Goal: Task Accomplishment & Management: Complete application form

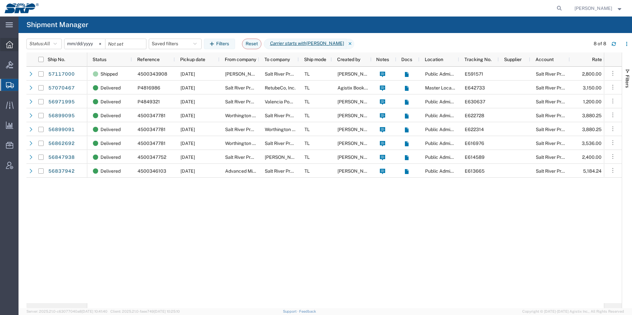
click at [12, 45] on icon at bounding box center [9, 44] width 7 height 7
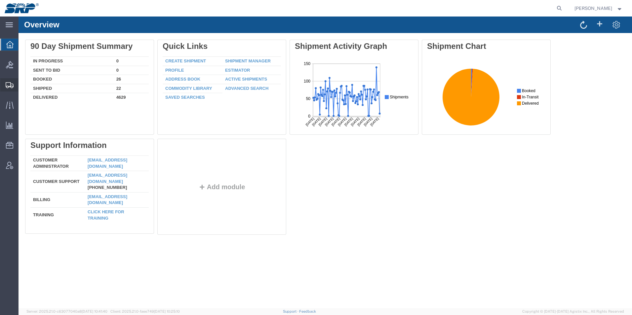
click at [9, 84] on icon at bounding box center [10, 85] width 8 height 6
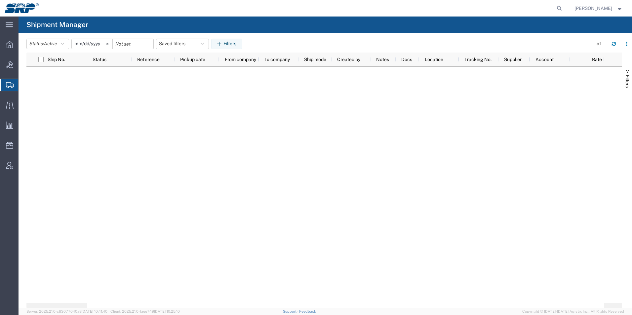
click at [0, 0] on span "Create Shipment" at bounding box center [0, 0] width 0 height 0
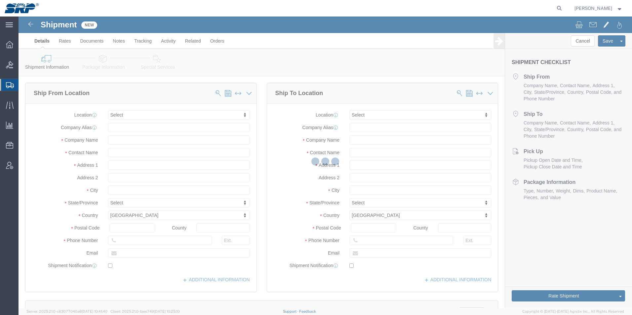
select select
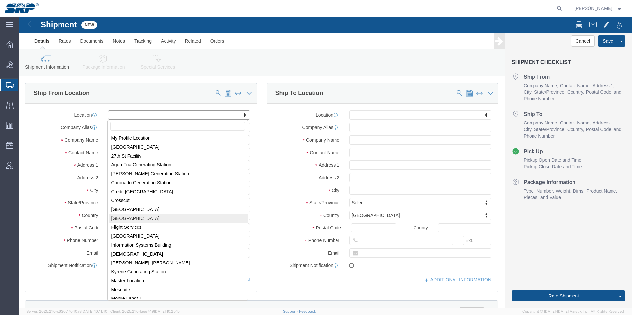
select select "54819"
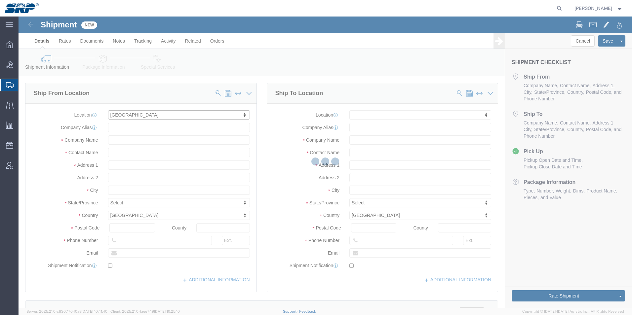
type input "[GEOGRAPHIC_DATA]"
type input "85207"
type input "EVS"
type input "Salt River Project"
type input "Mesa"
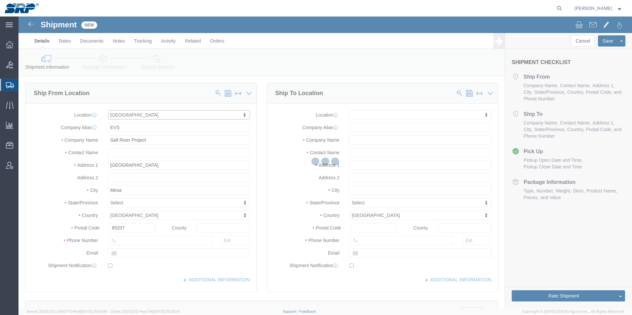
select select "AZ"
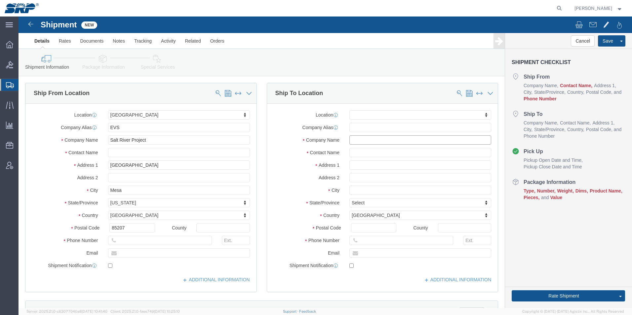
click input "text"
paste input "Arrester Works"
type input "Arrester Works"
click input "text"
paste input "East State Hardware"
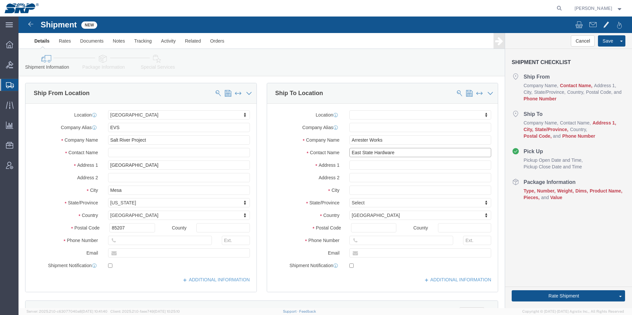
type input "East State Hardware"
click input "text"
paste input "[STREET_ADDRESS]"
type input "[STREET_ADDRESS]"
select select
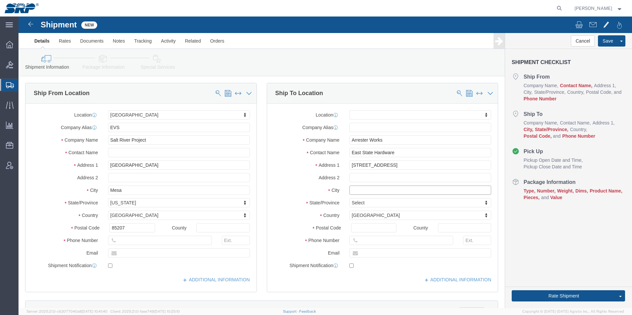
click input "text"
type input "olean"
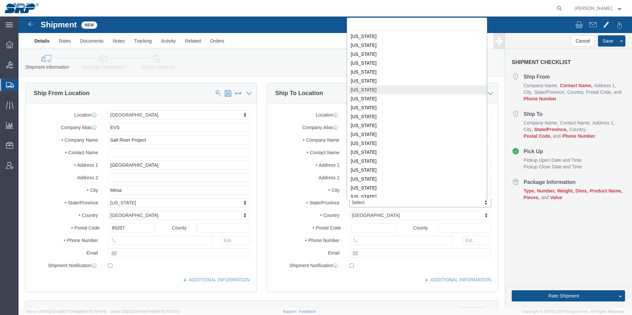
scroll to position [165, 0]
select select
select select "NY"
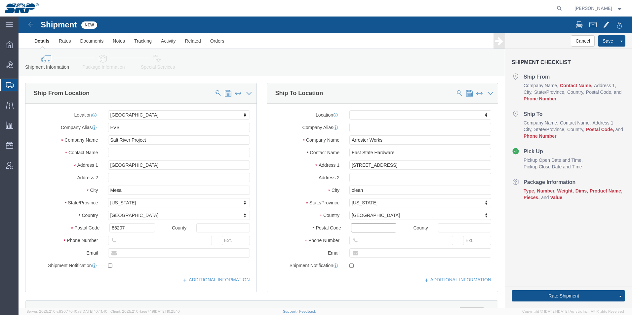
click input "Postal Code"
type input "14760"
select select
click input "text"
paste input "[PHONE_NUMBER]"
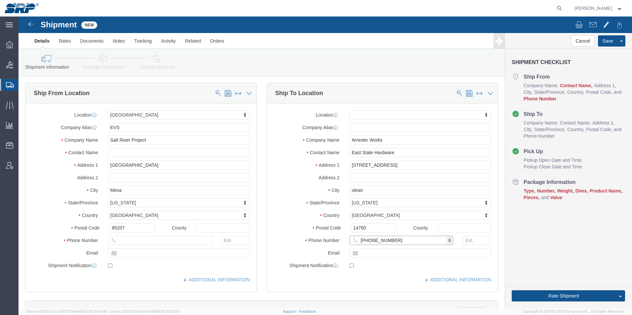
type input "[PHONE_NUMBER]"
click input "text"
type input "Warehouse"
click input "text"
paste input "[PHONE_NUMBER]"
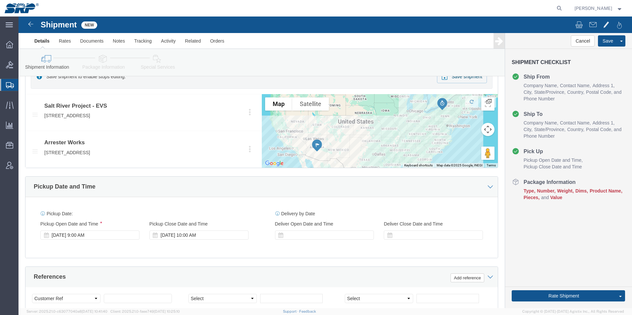
scroll to position [264, 0]
type input "[PHONE_NUMBER]"
click div "[DATE] 10:00 AM"
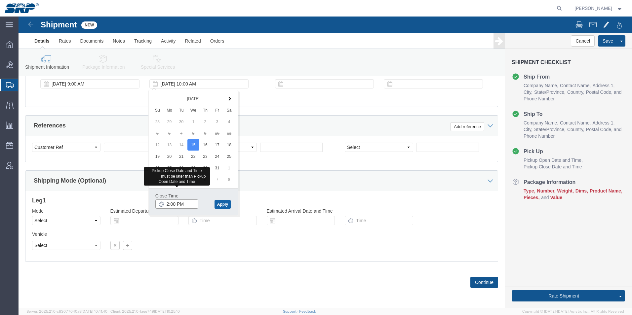
type input "2:00 PM"
click button "Apply"
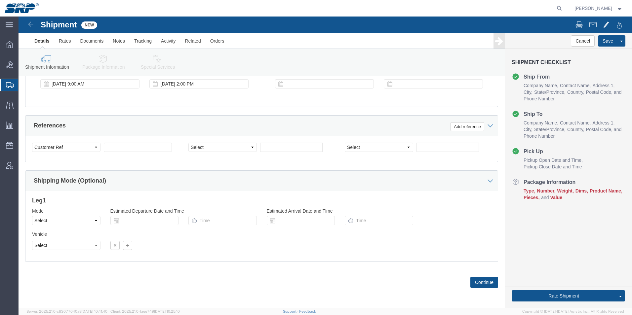
scroll to position [382, 0]
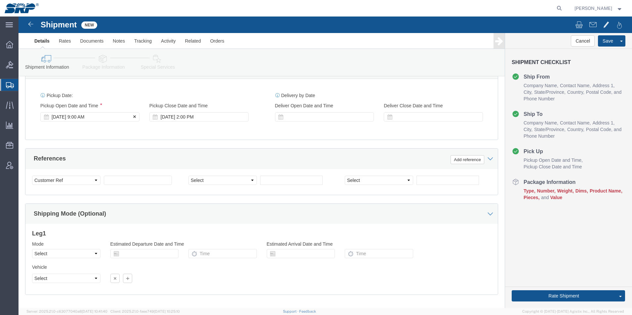
click div "[DATE] 9:00 AM"
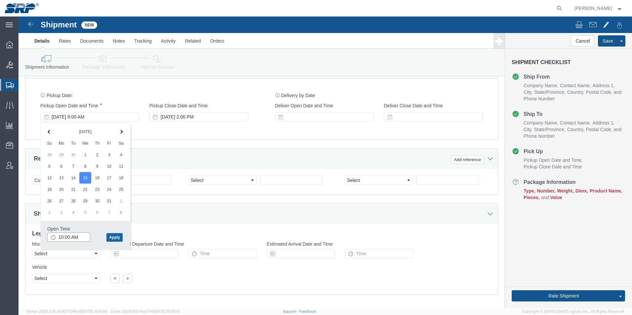
type input "10:00 AM"
click button "Apply"
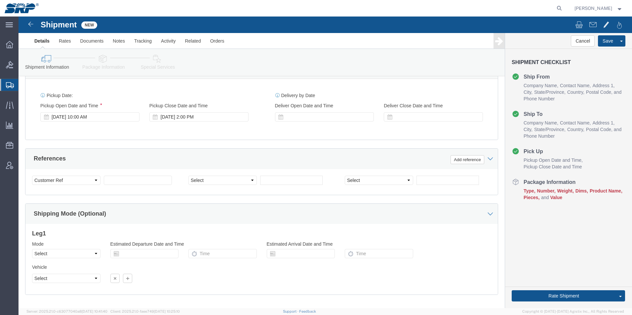
scroll to position [415, 0]
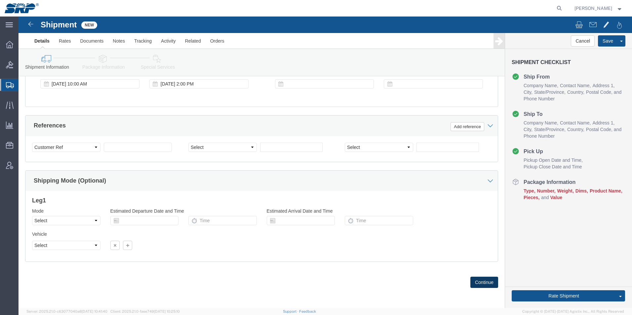
click button "Continue"
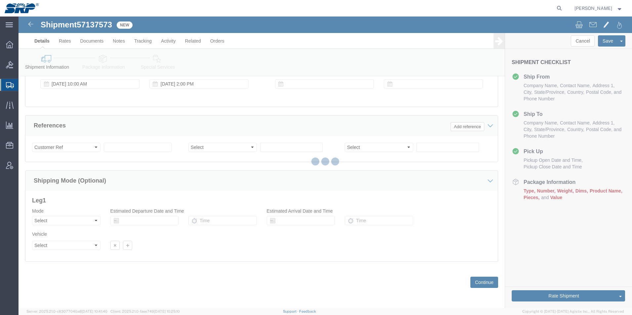
select select "54819"
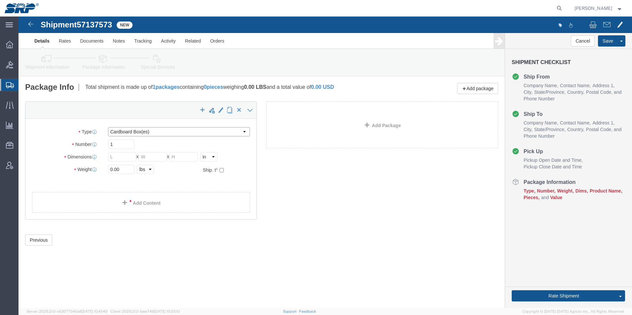
click select "Select Bale(s) Basket(s) Bolt(s) Bottle(s) Buckets Bulk Bundle(s) Can(s) Cardbo…"
select select "CRAT"
click select "Select Bale(s) Basket(s) Bolt(s) Bottle(s) Buckets Bulk Bundle(s) Can(s) Cardbo…"
drag, startPoint x: 103, startPoint y: 142, endPoint x: 57, endPoint y: 125, distance: 49.0
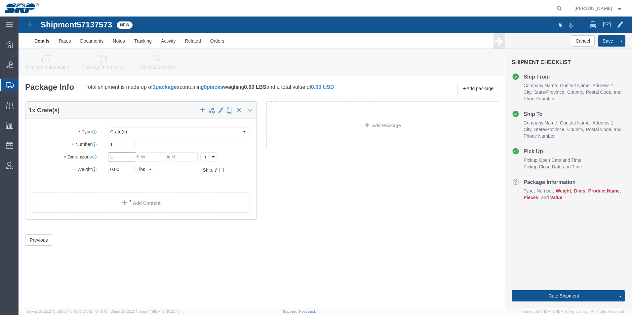
click div "Package Type Select Bale(s) Basket(s) Bolt(s) Bottle(s) Buckets Bulk Bundle(s) …"
type input "47"
type input "42"
type input "20"
drag, startPoint x: 108, startPoint y: 152, endPoint x: 44, endPoint y: 138, distance: 65.6
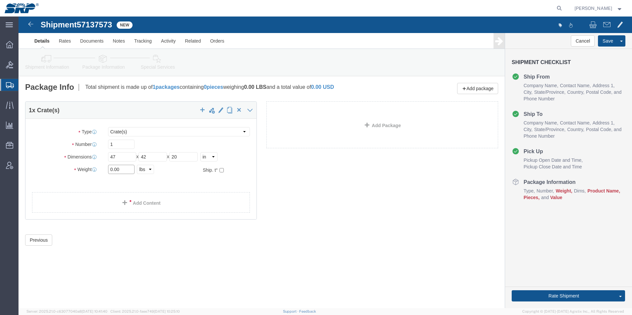
click div "Package Type Select Bale(s) Basket(s) Bolt(s) Bottle(s) Buckets Bulk Bundle(s) …"
type input "640"
click link "Add Content"
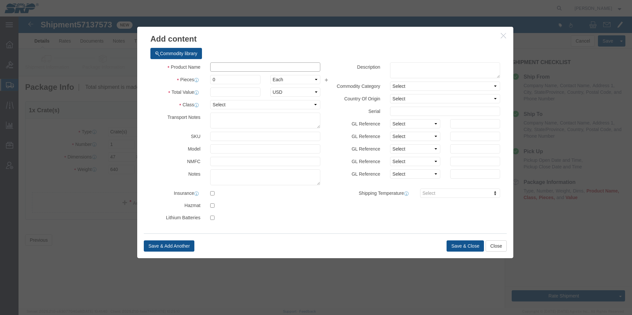
click input "text"
type input "Arrestors"
drag, startPoint x: 204, startPoint y: 62, endPoint x: 174, endPoint y: 59, distance: 29.8
click div "Pieces 0 Select Bag Barrels 100Board Feet Bottle Box Blister Pack Carats Can Ca…"
type input "3"
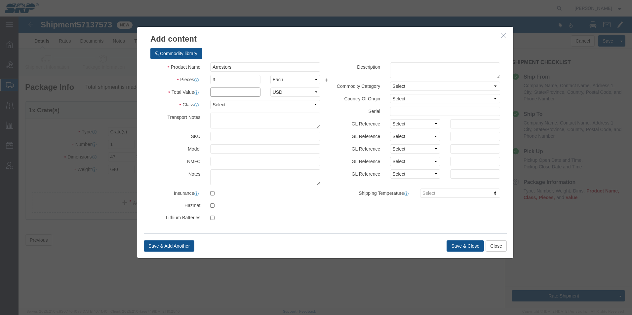
click input "text"
type input "15000"
click select "Select 50 55 60 65 70 85 92.5 100 125 175 250 300 400"
select select "70"
click select "Select 50 55 60 65 70 85 92.5 100 125 175 250 300 400"
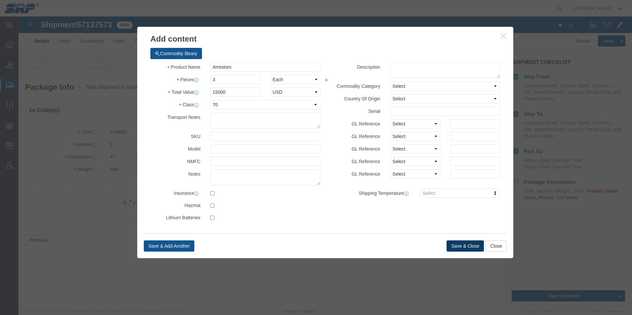
click button "Save & Close"
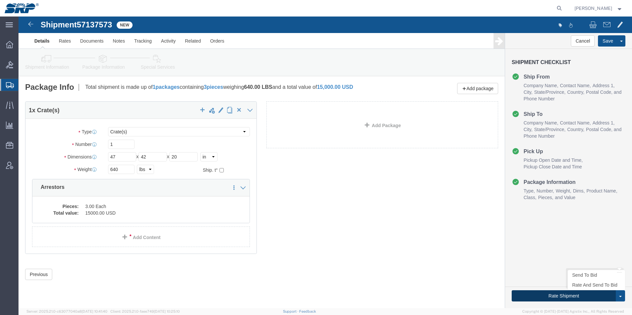
click button "Rate Shipment"
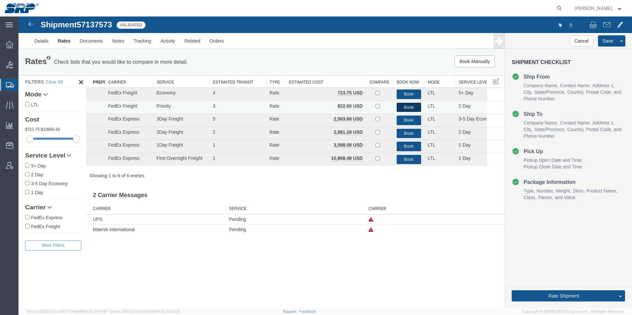
click at [408, 110] on button "Book" at bounding box center [408, 108] width 24 height 10
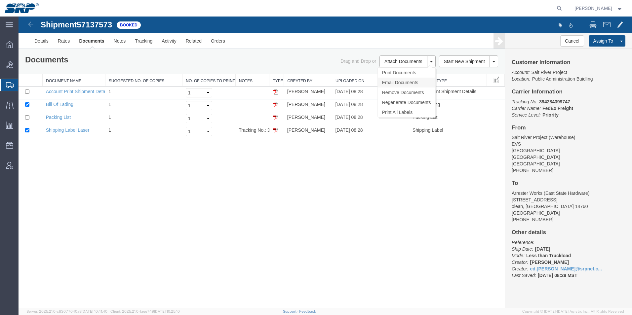
click at [401, 81] on link "Email Documents" at bounding box center [406, 83] width 57 height 10
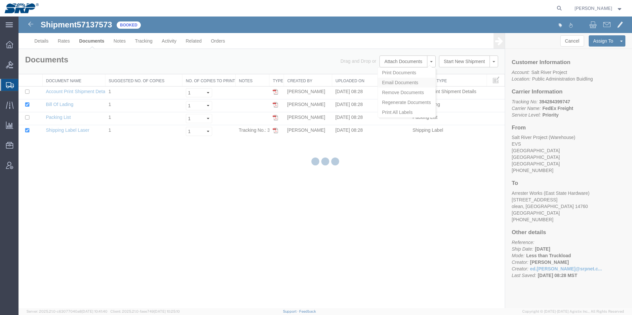
checkbox input "true"
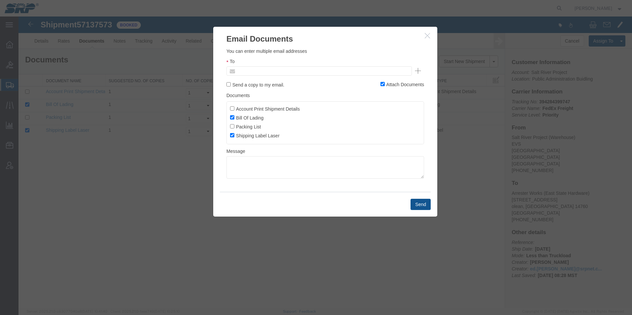
click at [302, 70] on input "text" at bounding box center [274, 71] width 77 height 9
type input "ed.s"
type input "[EMAIL_ADDRESS][PERSON_NAME][DOMAIN_NAME]"
click at [417, 205] on button "Send" at bounding box center [420, 204] width 20 height 11
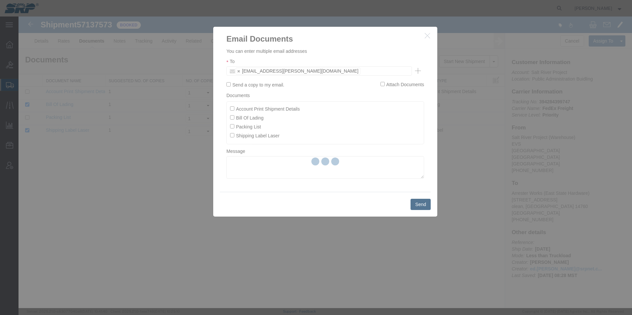
checkbox input "false"
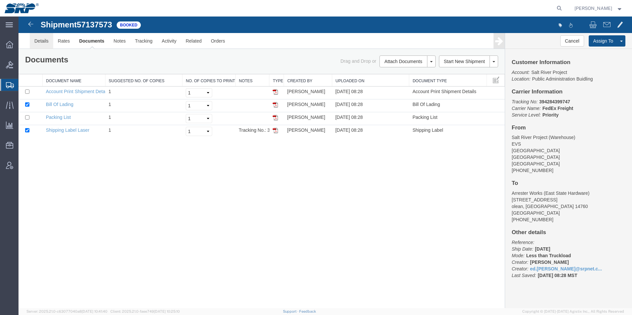
click at [37, 42] on link "Details" at bounding box center [41, 41] width 23 height 16
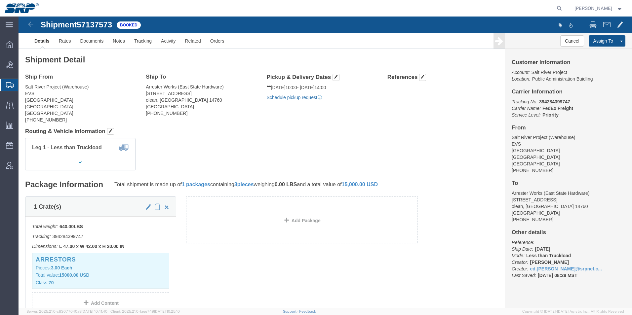
click link "Schedule pickup request"
